Goal: Information Seeking & Learning: Learn about a topic

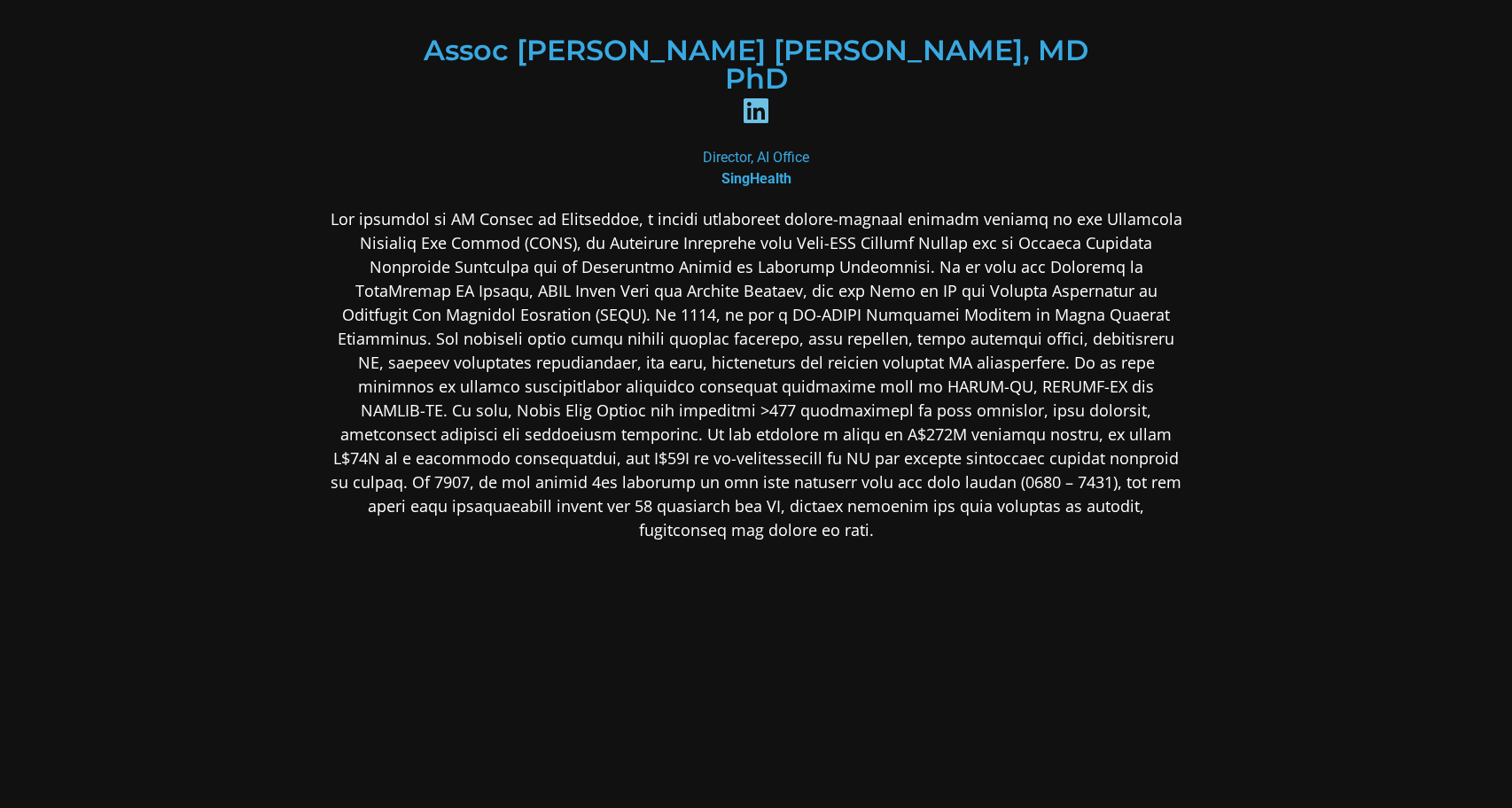
scroll to position [277, 0]
click at [894, 314] on p at bounding box center [756, 376] width 861 height 335
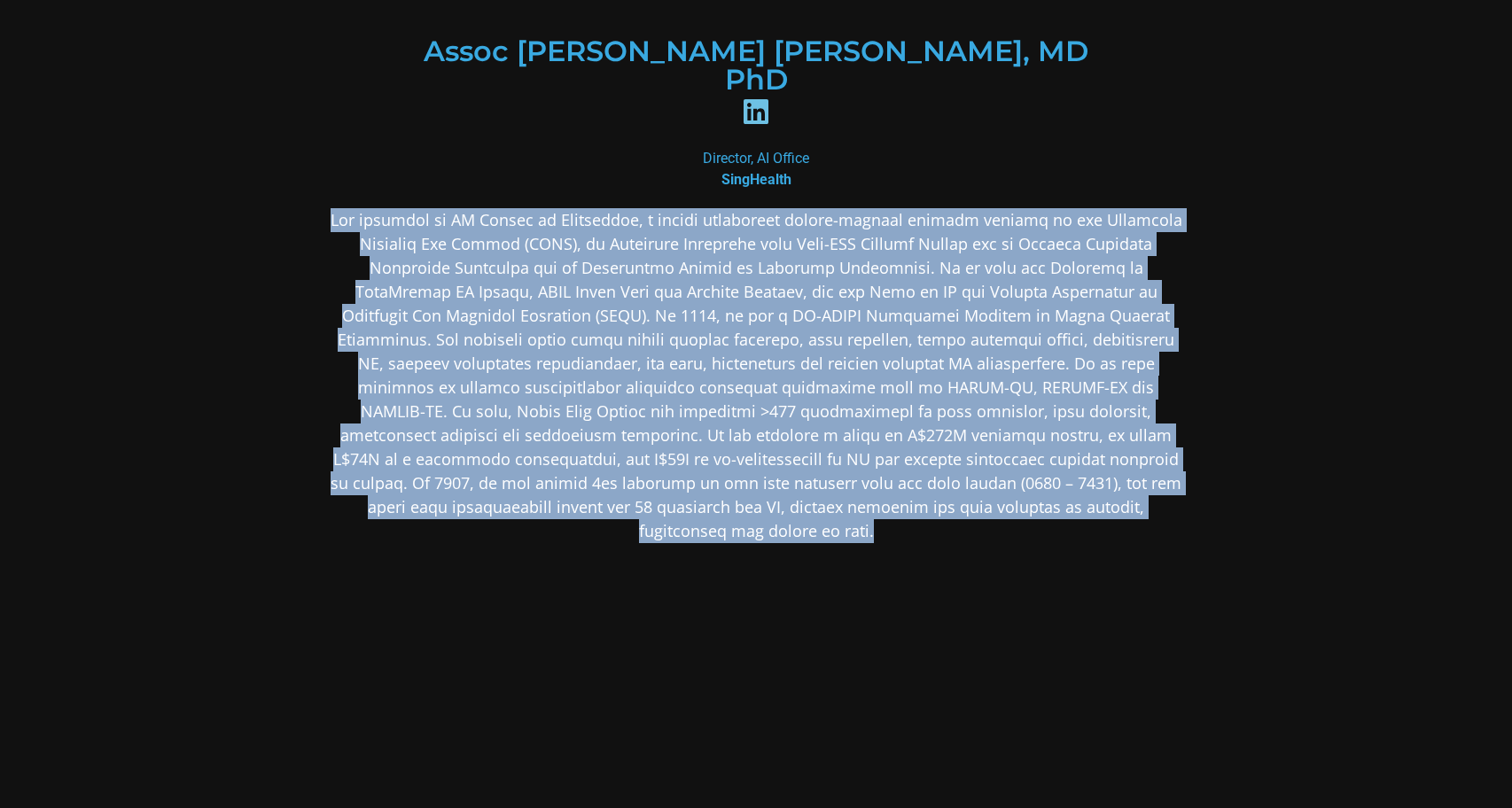
click at [894, 314] on p at bounding box center [756, 376] width 861 height 335
click at [990, 435] on p at bounding box center [756, 376] width 861 height 335
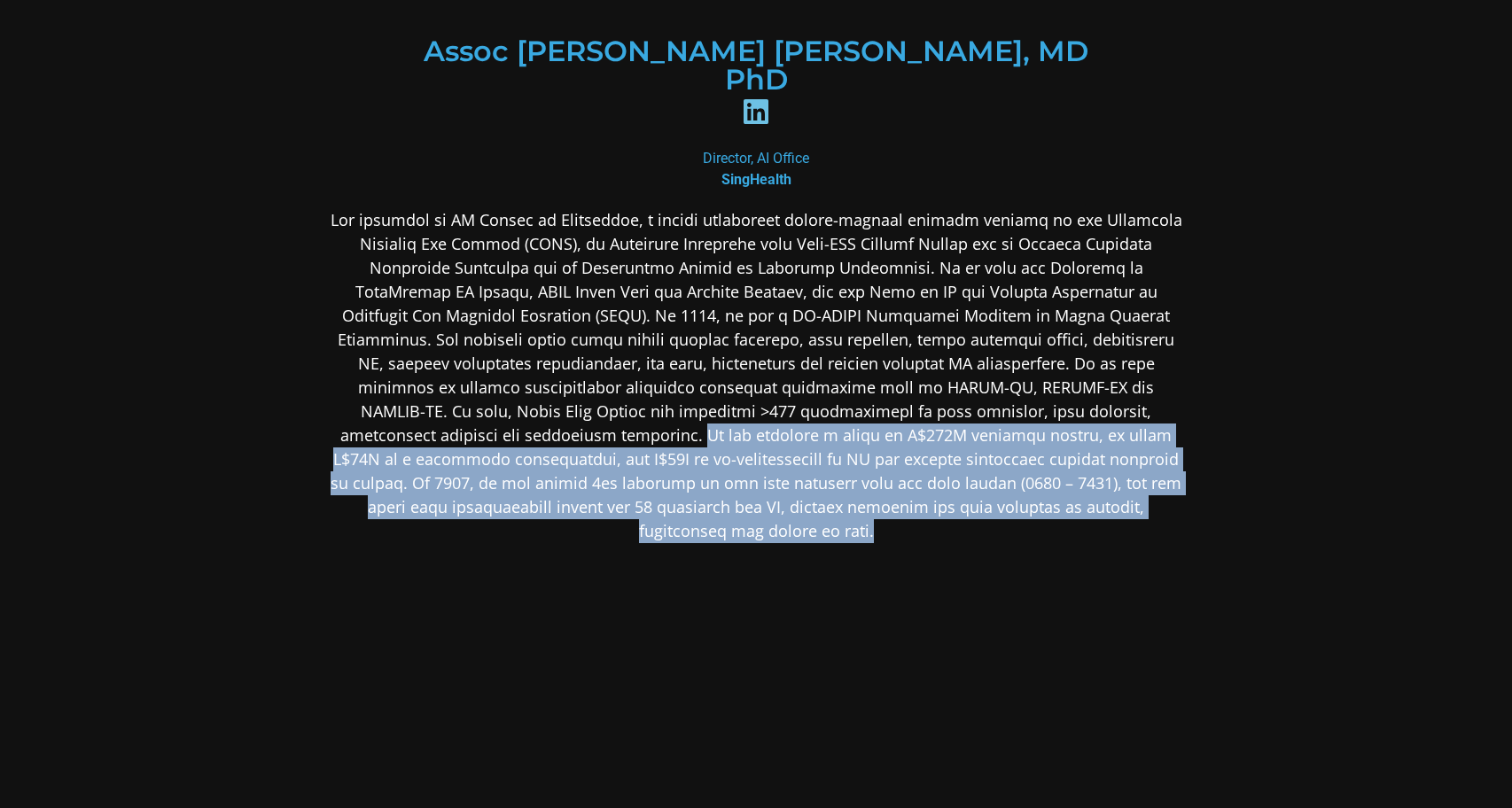
drag, startPoint x: 1008, startPoint y: 463, endPoint x: 932, endPoint y: 352, distance: 134.5
click at [932, 352] on div at bounding box center [756, 515] width 861 height 614
click at [932, 352] on p at bounding box center [756, 376] width 861 height 335
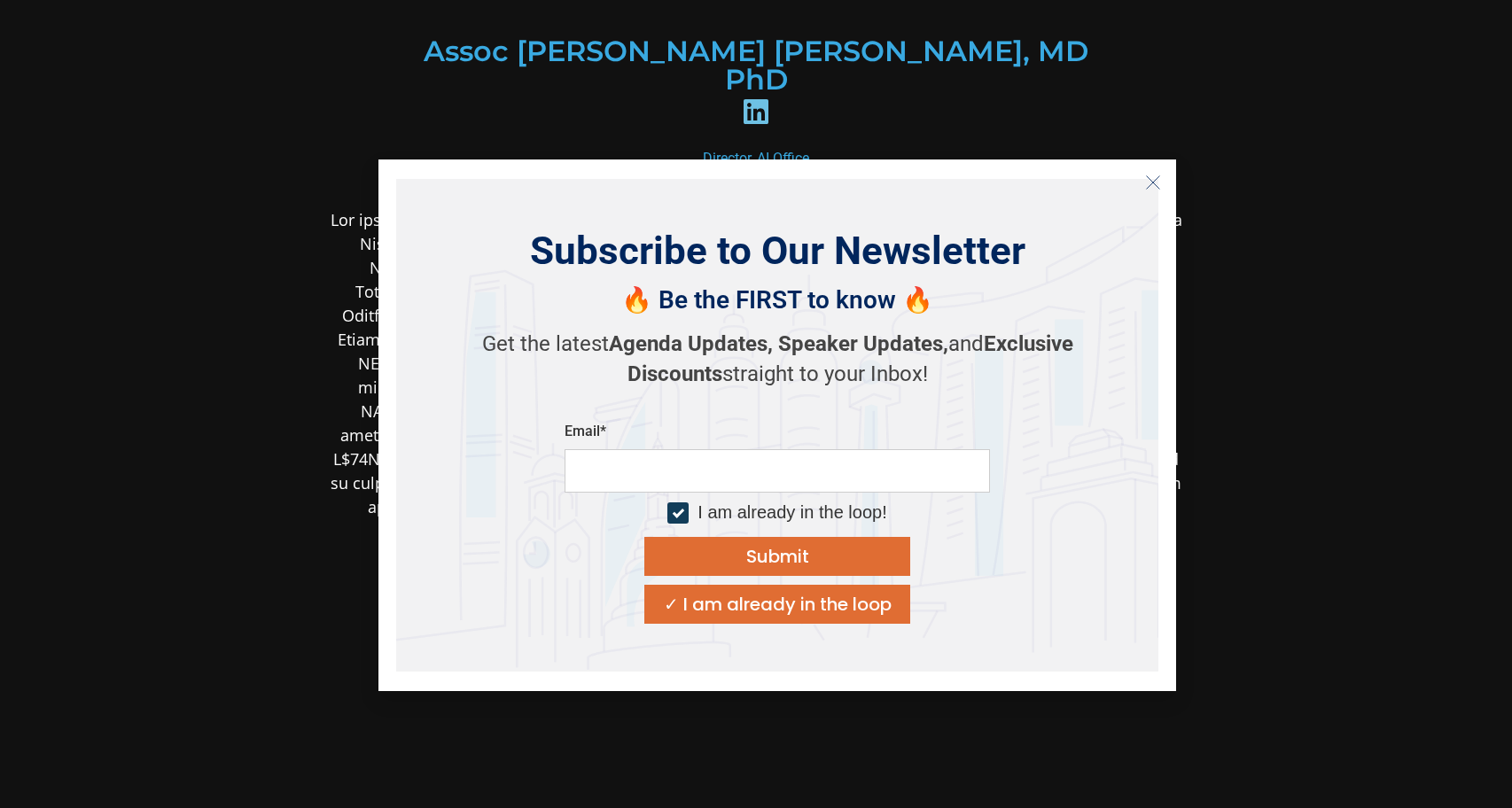
drag, startPoint x: 932, startPoint y: 352, endPoint x: 940, endPoint y: 424, distance: 72.4
click at [940, 424] on body "Assoc [PERSON_NAME] [PERSON_NAME], MD PhD Director, AI Office SingHealth" at bounding box center [756, 306] width 1512 height 1166
click at [1151, 185] on icon "Close" at bounding box center [1152, 182] width 16 height 16
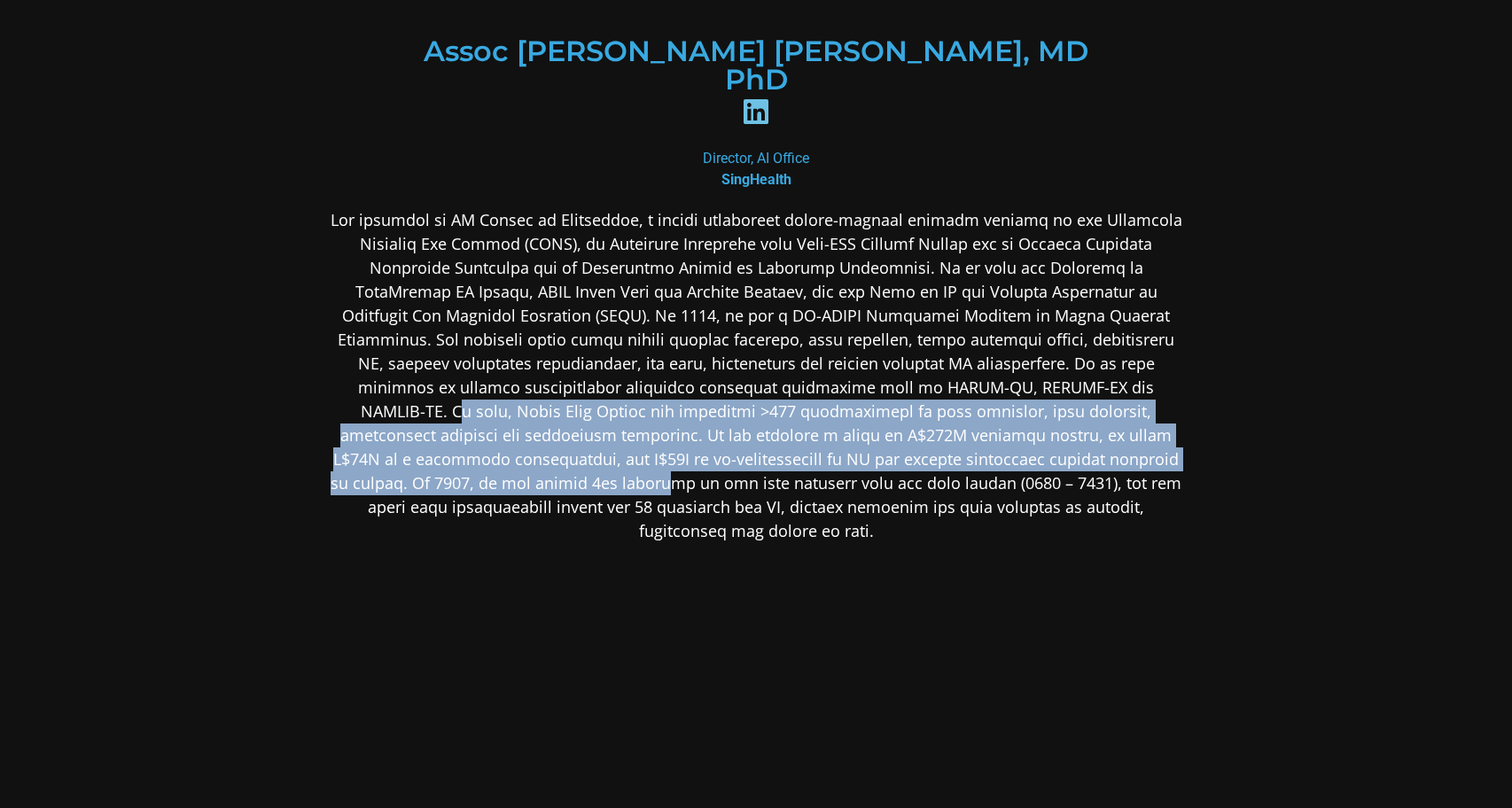
drag, startPoint x: 759, startPoint y: 331, endPoint x: 856, endPoint y: 408, distance: 123.8
click at [856, 408] on p at bounding box center [756, 376] width 861 height 335
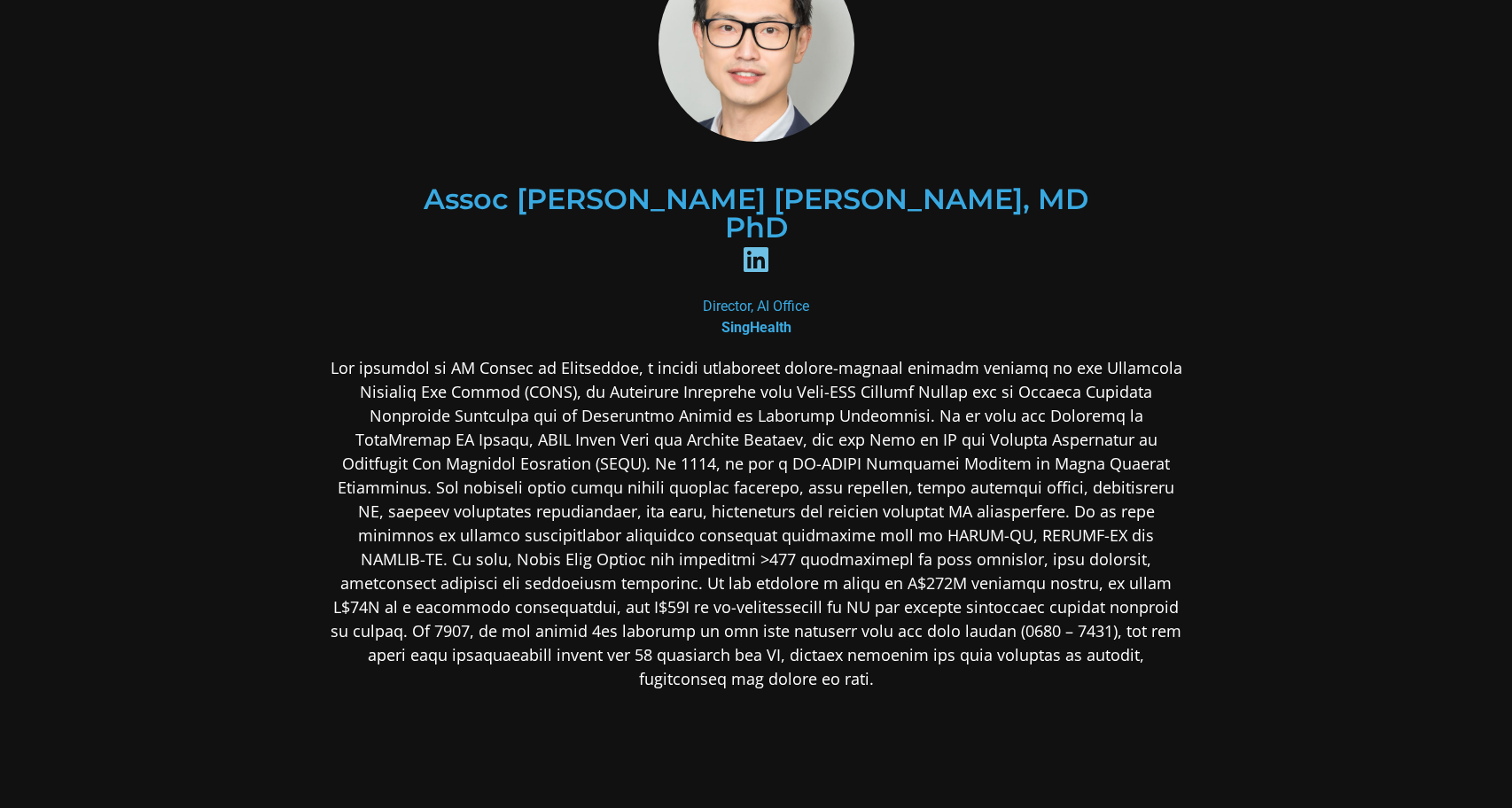
scroll to position [265, 0]
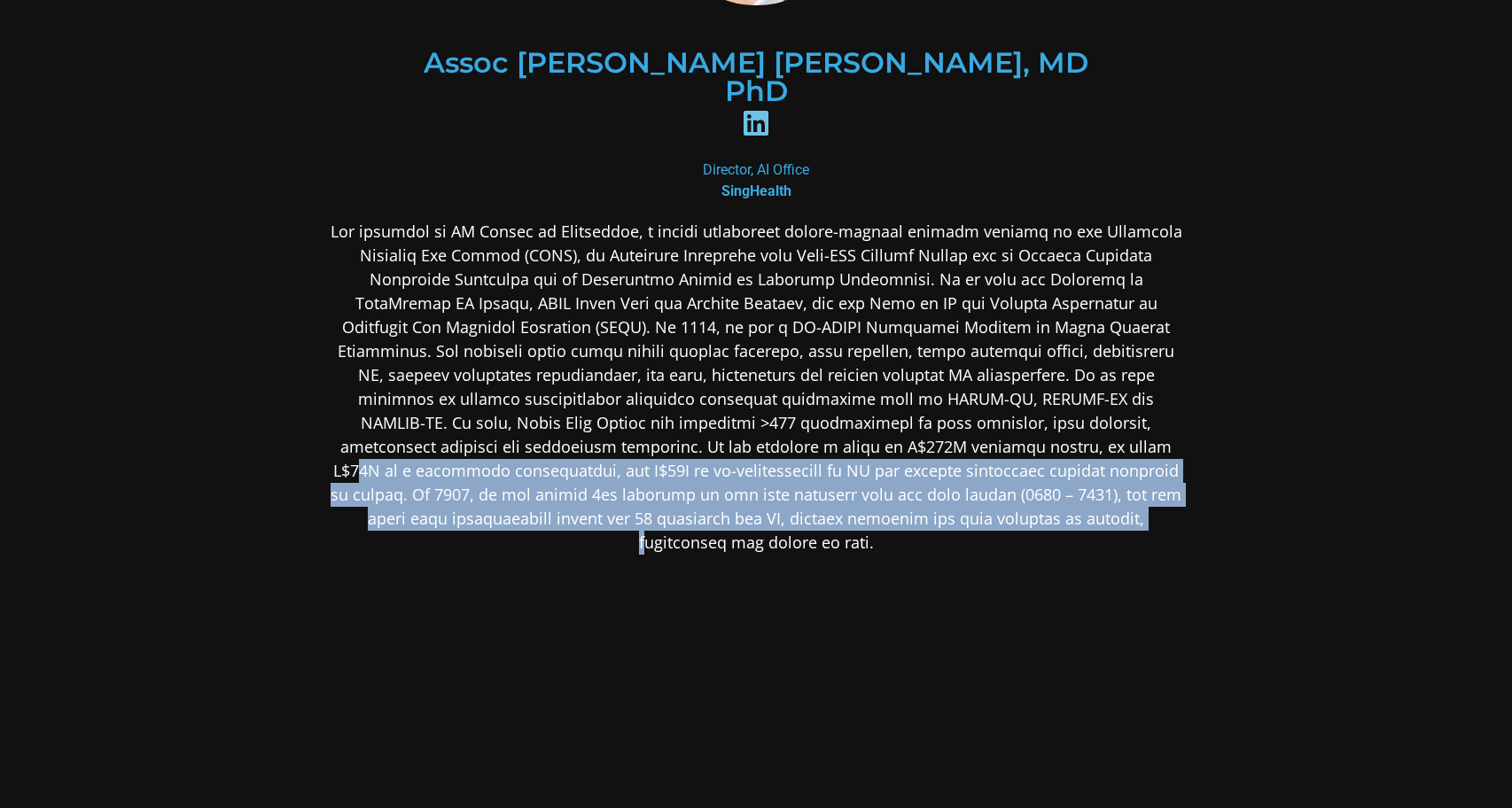
drag, startPoint x: 573, startPoint y: 390, endPoint x: 818, endPoint y: 424, distance: 247.3
click at [756, 430] on p at bounding box center [756, 387] width 861 height 335
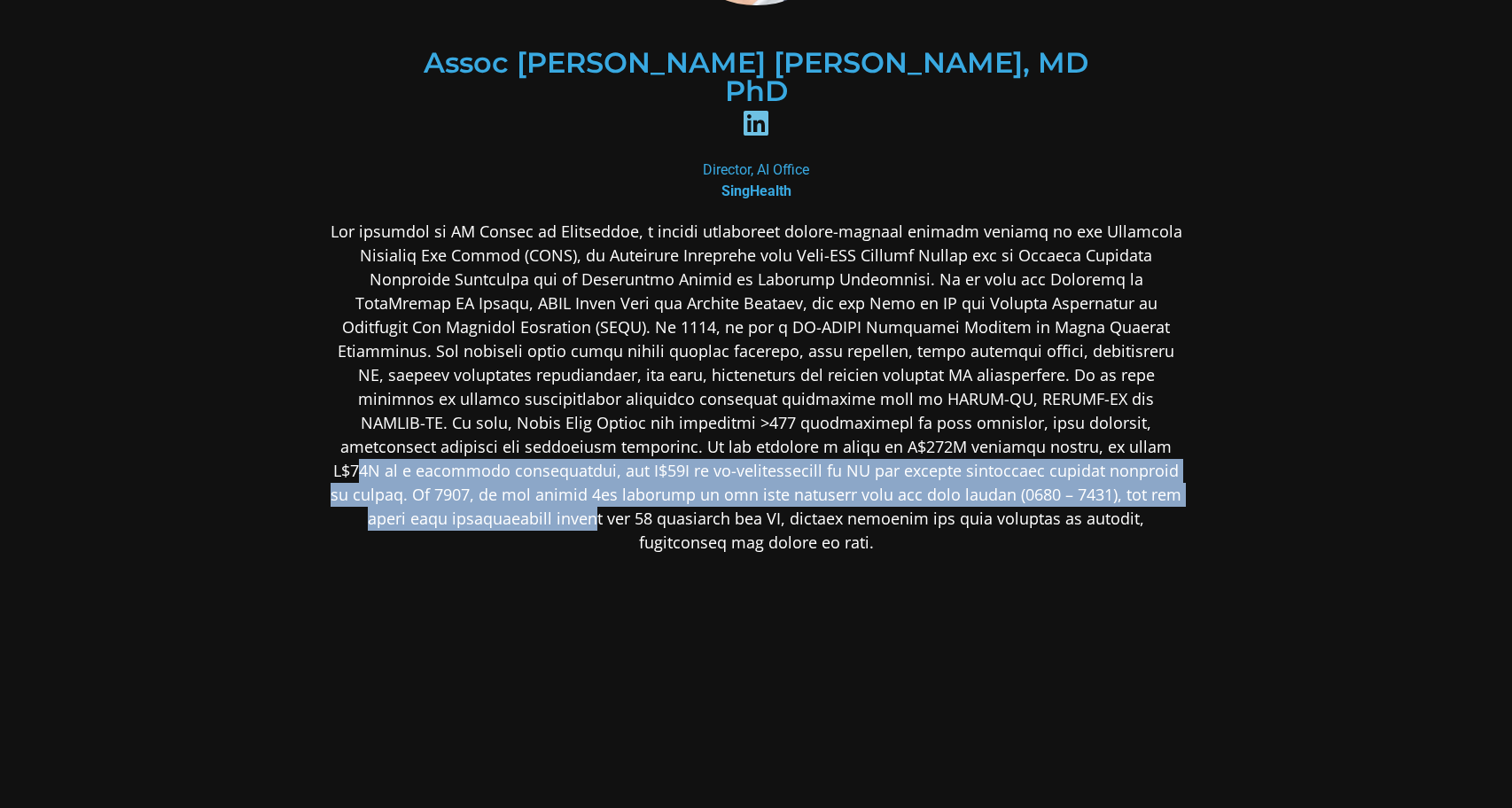
click at [818, 424] on p at bounding box center [756, 387] width 861 height 335
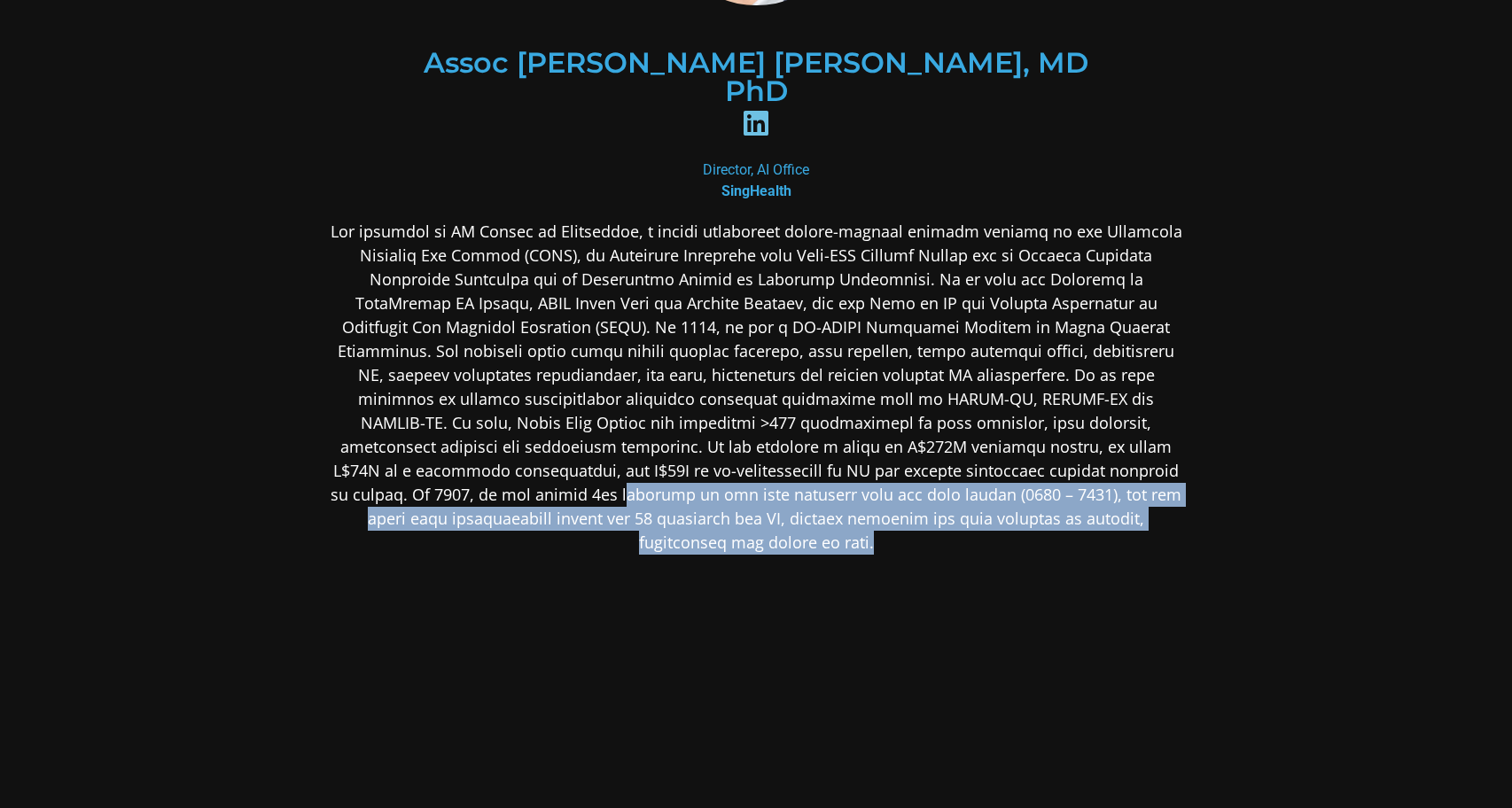
drag, startPoint x: 818, startPoint y: 424, endPoint x: 960, endPoint y: 459, distance: 146.2
click at [960, 459] on p at bounding box center [756, 387] width 861 height 335
drag, startPoint x: 960, startPoint y: 459, endPoint x: 608, endPoint y: 410, distance: 355.4
click at [608, 410] on p at bounding box center [756, 387] width 861 height 335
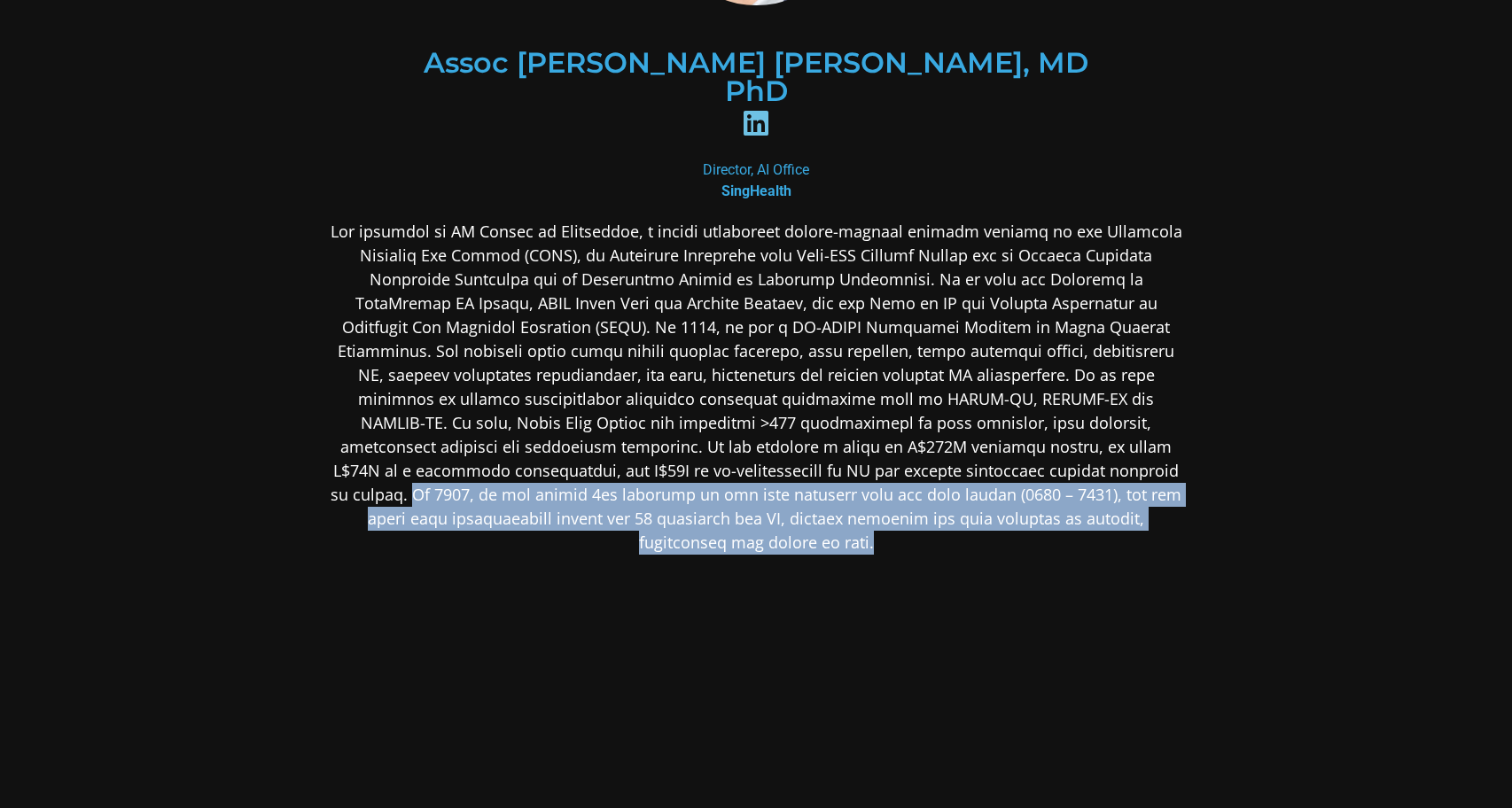
click at [608, 410] on p at bounding box center [756, 387] width 861 height 335
drag, startPoint x: 608, startPoint y: 410, endPoint x: 646, endPoint y: 488, distance: 86.8
click at [646, 488] on div at bounding box center [756, 527] width 861 height 614
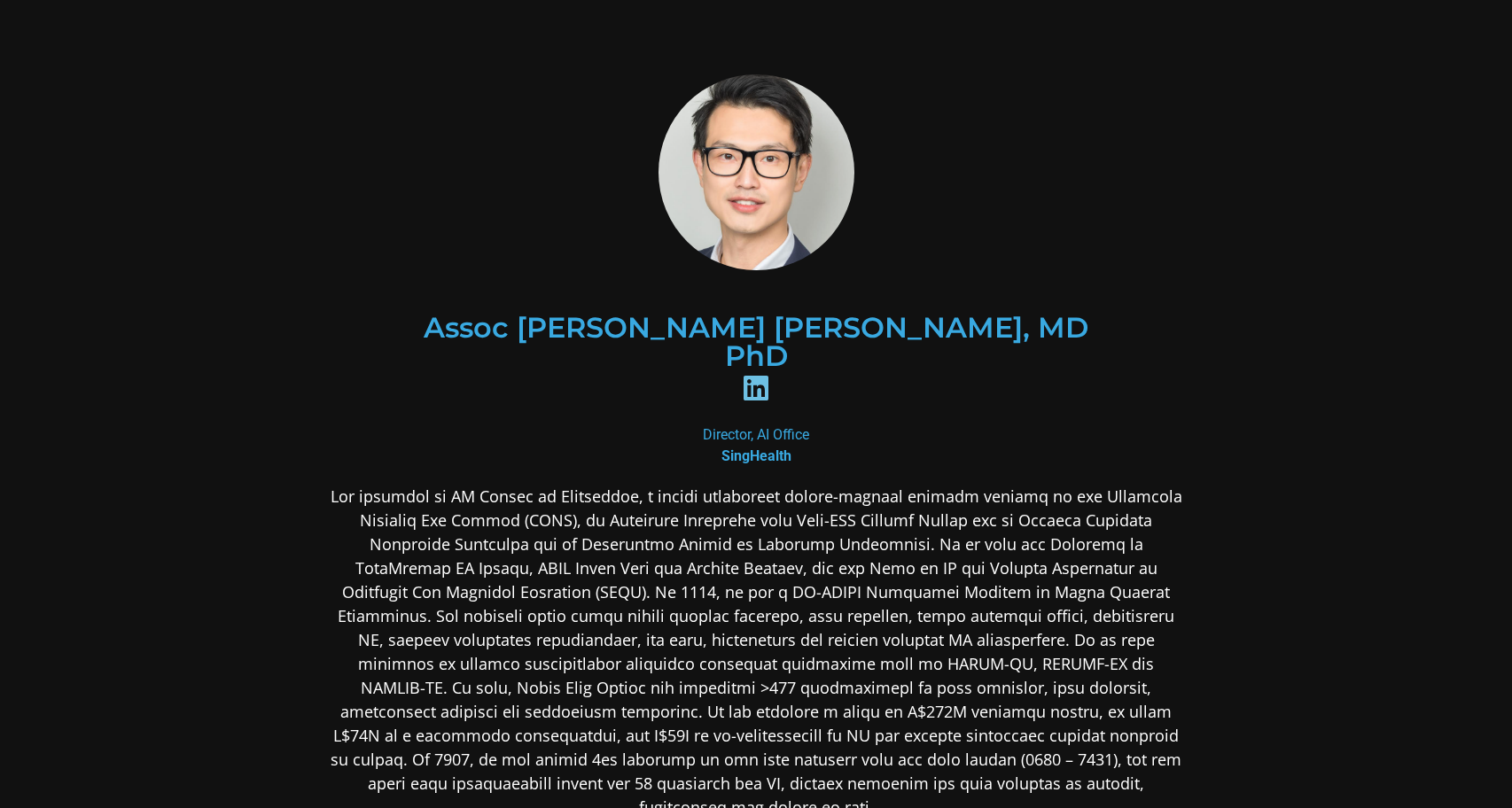
scroll to position [0, 0]
